Goal: Transaction & Acquisition: Purchase product/service

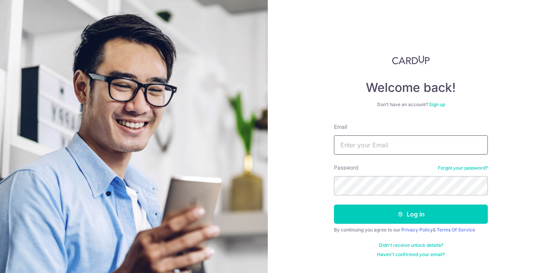
click at [365, 151] on input "Email" at bounding box center [411, 144] width 154 height 19
type input "kuawenqi@gmail.com"
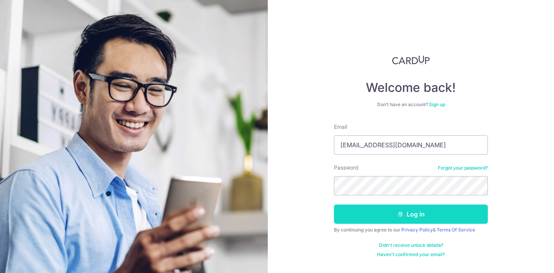
click at [387, 214] on button "Log in" at bounding box center [411, 214] width 154 height 19
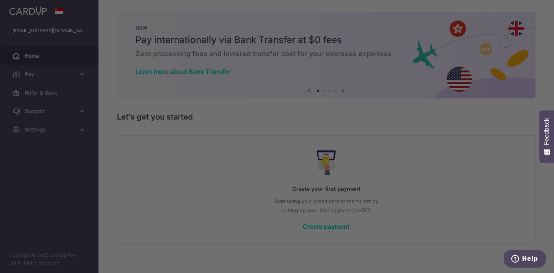
click at [74, 72] on div at bounding box center [280, 138] width 560 height 276
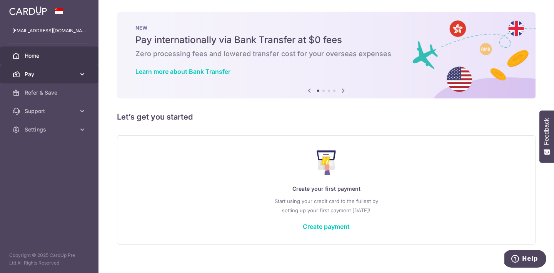
click at [58, 68] on link "Pay" at bounding box center [49, 74] width 99 height 18
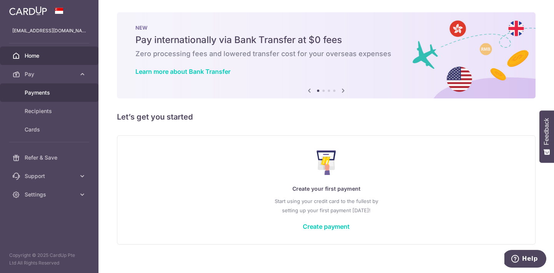
click at [58, 95] on span "Payments" at bounding box center [50, 93] width 51 height 8
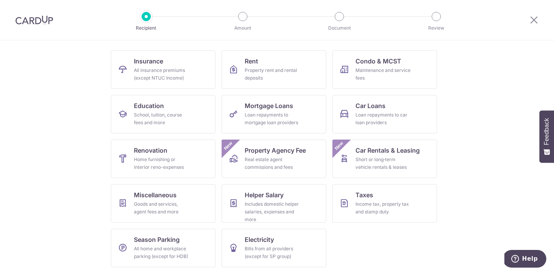
scroll to position [71, 0]
click at [393, 207] on div "Income tax, property tax and stamp duty" at bounding box center [383, 207] width 55 height 15
click at [350, 200] on link "Taxes Income tax, property tax and stamp duty" at bounding box center [385, 203] width 105 height 38
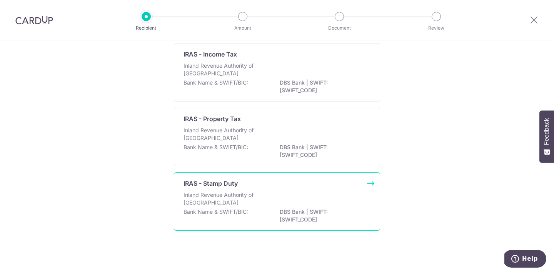
click at [301, 196] on div "Inland Revenue Authority of [GEOGRAPHIC_DATA]" at bounding box center [277, 199] width 187 height 17
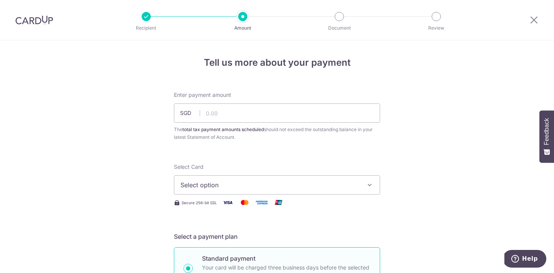
click at [249, 187] on button "Select option" at bounding box center [277, 184] width 206 height 19
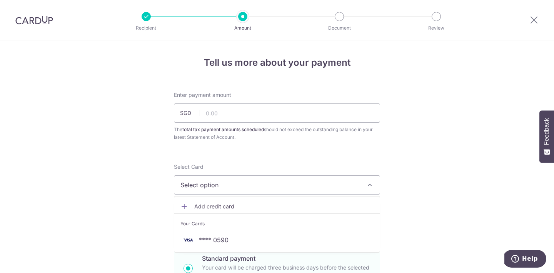
scroll to position [53, 0]
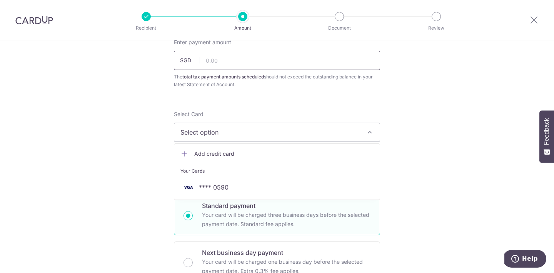
click at [224, 57] on input "text" at bounding box center [277, 60] width 206 height 19
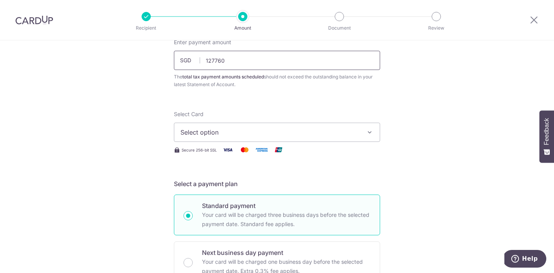
type input "127,760.00"
click at [238, 129] on span "Select option" at bounding box center [269, 132] width 179 height 9
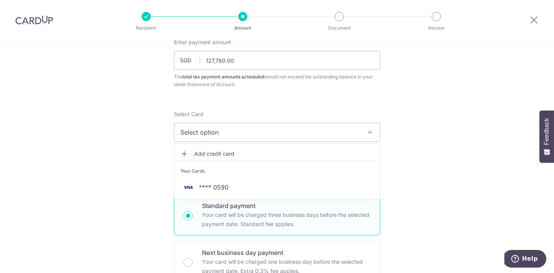
click at [244, 176] on li "Your Cards" at bounding box center [277, 169] width 206 height 17
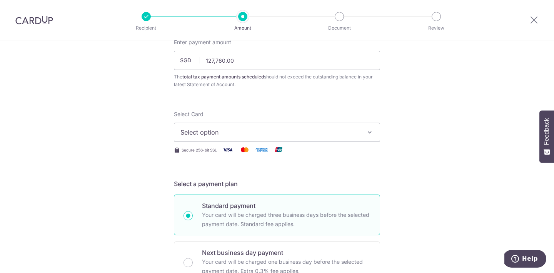
click at [239, 130] on span "Select option" at bounding box center [269, 132] width 179 height 9
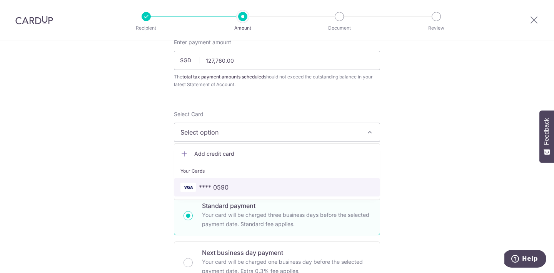
click at [251, 180] on link "**** 0590" at bounding box center [277, 187] width 206 height 18
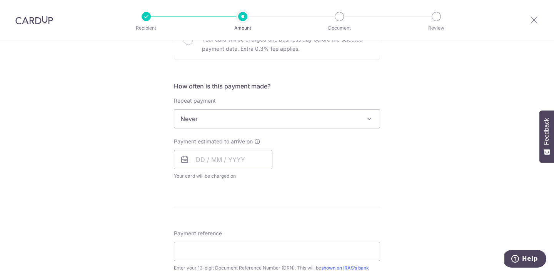
scroll to position [276, 0]
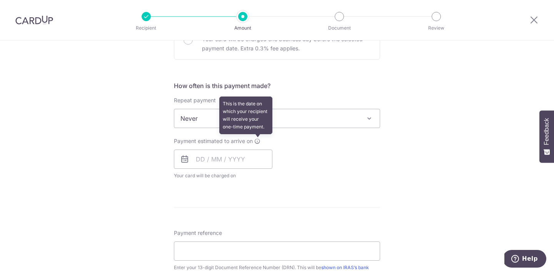
click at [257, 142] on icon at bounding box center [257, 141] width 6 height 6
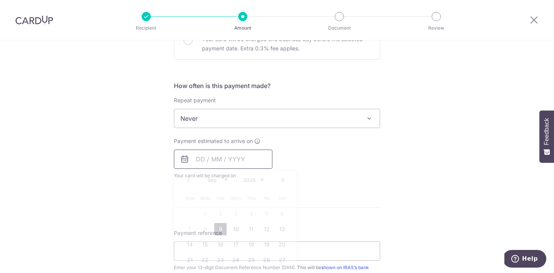
click at [224, 163] on input "text" at bounding box center [223, 159] width 99 height 19
click at [165, 175] on div "Tell us more about your payment Enter payment amount SGD 127,760.00 127760.00 T…" at bounding box center [277, 122] width 554 height 715
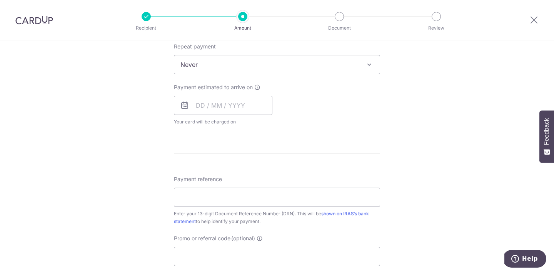
scroll to position [330, 0]
click at [205, 135] on form "Enter payment amount SGD 127,760.00 127760.00 The total tax payment amounts sch…" at bounding box center [277, 75] width 206 height 628
click at [199, 102] on input "text" at bounding box center [223, 104] width 99 height 19
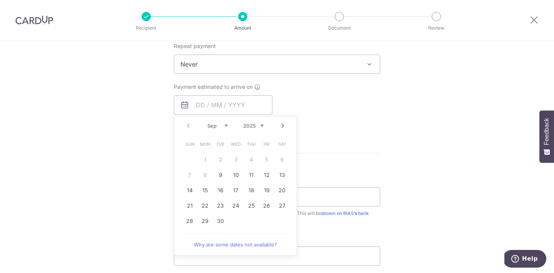
click at [142, 159] on div "Tell us more about your payment Enter payment amount SGD 127,760.00 127760.00 T…" at bounding box center [277, 68] width 554 height 715
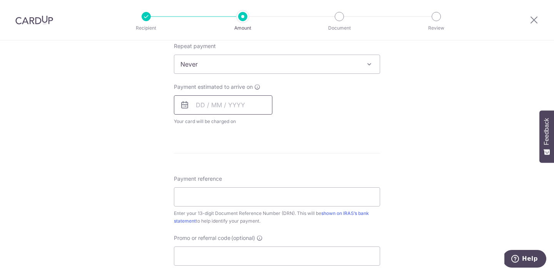
click at [195, 111] on input "text" at bounding box center [223, 104] width 99 height 19
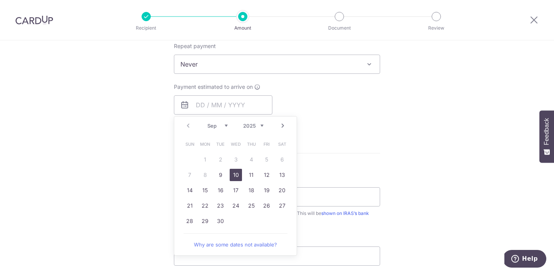
click at [236, 175] on link "10" at bounding box center [236, 175] width 12 height 12
type input "[DATE]"
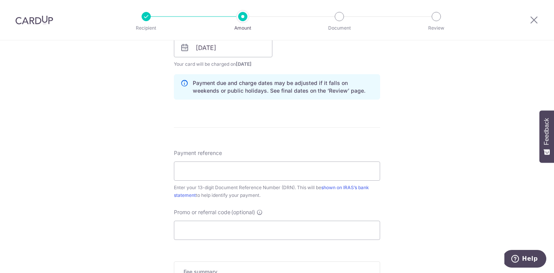
scroll to position [412, 0]
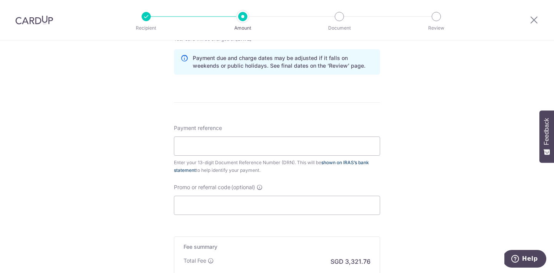
click at [190, 170] on link "shown on IRAS’s bank statement" at bounding box center [271, 166] width 195 height 13
click at [333, 164] on link "shown on IRAS’s bank statement" at bounding box center [271, 166] width 195 height 13
click at [158, 170] on div "Tell us more about your payment Enter payment amount SGD 127,760.00 127760.00 T…" at bounding box center [277, 1] width 554 height 746
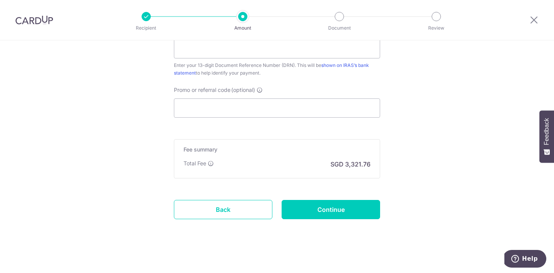
scroll to position [513, 0]
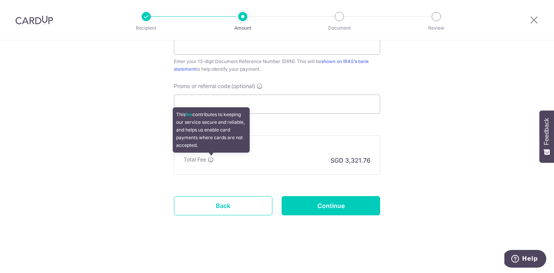
click at [211, 159] on icon at bounding box center [211, 160] width 6 height 6
click at [210, 158] on icon at bounding box center [211, 160] width 6 height 6
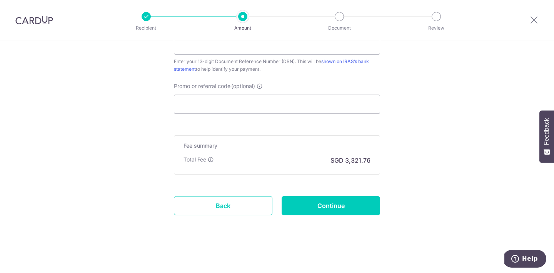
click at [267, 151] on div "Fee summary Base fee Extend fee Next-day fee Total Fee SGD 3,321.76" at bounding box center [277, 154] width 206 height 39
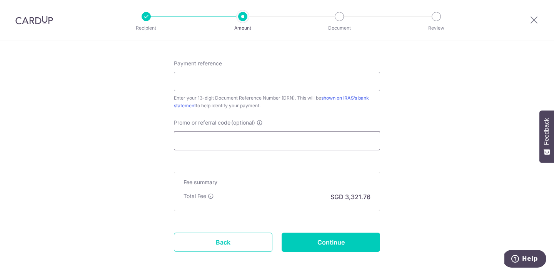
click at [211, 141] on input "Promo or referral code (optional)" at bounding box center [277, 140] width 206 height 19
paste input "OCBC155"
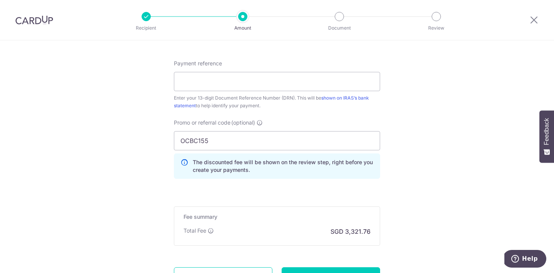
click at [226, 185] on div "Promo or referral code (optional) OCBC155 The discounted fee will be shown on t…" at bounding box center [277, 152] width 216 height 66
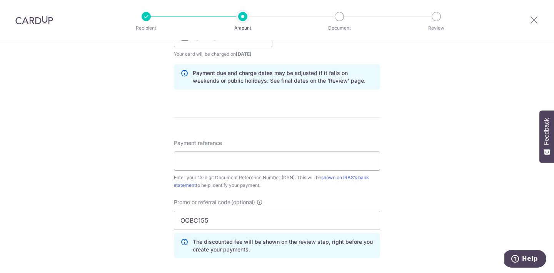
scroll to position [397, 0]
click at [234, 227] on input "OCBC155" at bounding box center [277, 220] width 206 height 19
type input "OCBC195"
click at [105, 206] on div "Tell us more about your payment Enter payment amount SGD 127,760.00 127760.00 T…" at bounding box center [277, 34] width 554 height 781
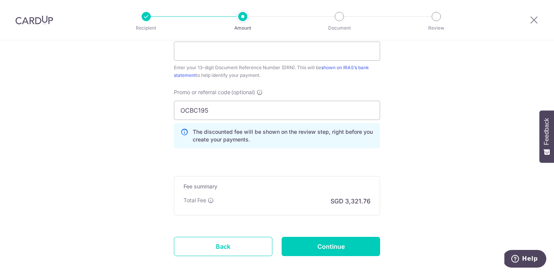
scroll to position [548, 0]
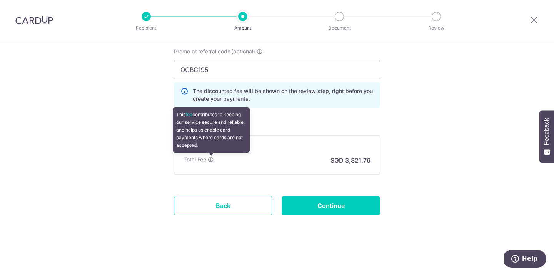
click at [210, 159] on icon at bounding box center [211, 160] width 6 height 6
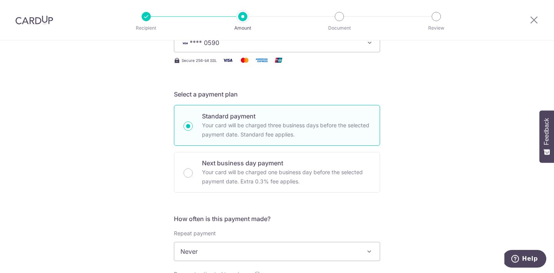
scroll to position [0, 0]
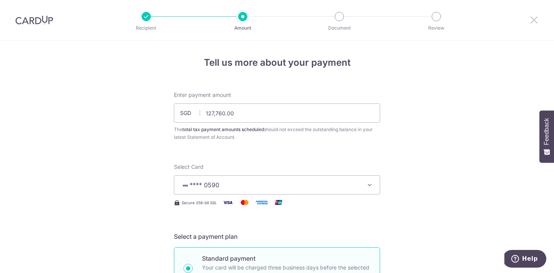
click at [531, 18] on icon at bounding box center [534, 20] width 9 height 10
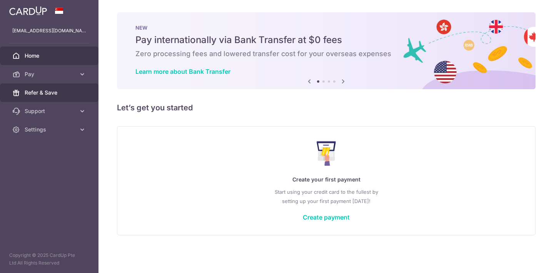
click at [62, 94] on span "Refer & Save" at bounding box center [50, 93] width 51 height 8
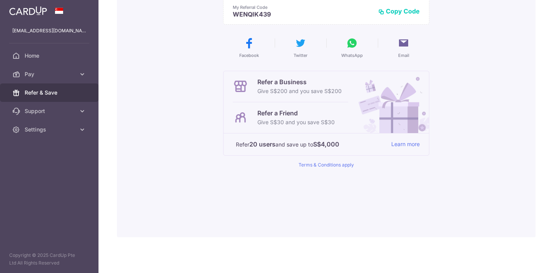
scroll to position [114, 0]
click at [75, 108] on span "Support" at bounding box center [50, 111] width 51 height 8
click at [67, 127] on span "FAQ" at bounding box center [50, 130] width 51 height 8
click at [66, 149] on span "Contact Us" at bounding box center [50, 148] width 51 height 8
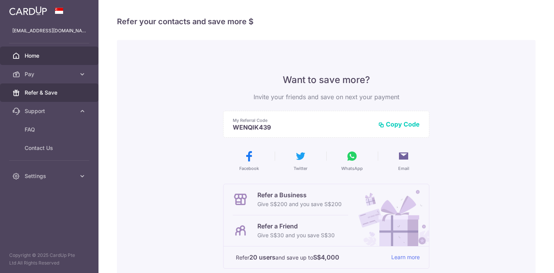
click at [35, 53] on span "Home" at bounding box center [50, 56] width 51 height 8
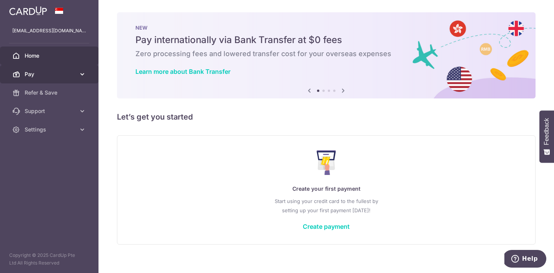
click at [60, 72] on span "Pay" at bounding box center [50, 74] width 51 height 8
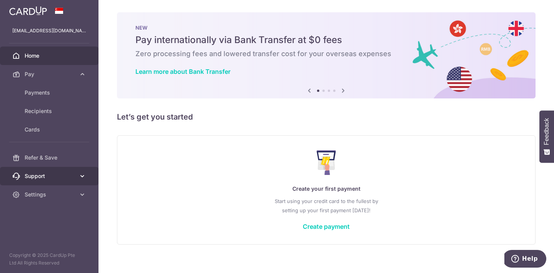
click at [56, 173] on span "Support" at bounding box center [50, 176] width 51 height 8
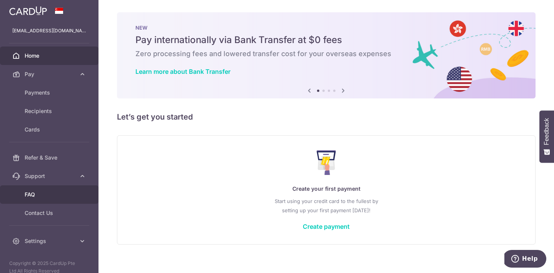
click at [56, 198] on span "FAQ" at bounding box center [50, 195] width 51 height 8
